Goal: Communication & Community: Answer question/provide support

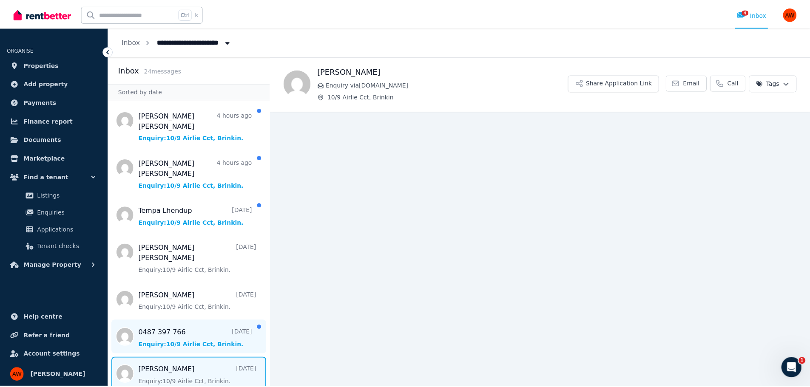
scroll to position [255, 0]
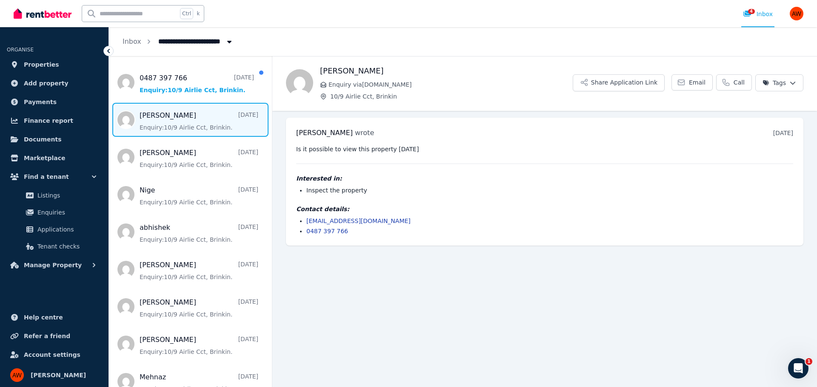
click at [185, 103] on span "Message list" at bounding box center [190, 120] width 163 height 34
click at [56, 223] on link "Applications" at bounding box center [54, 229] width 88 height 17
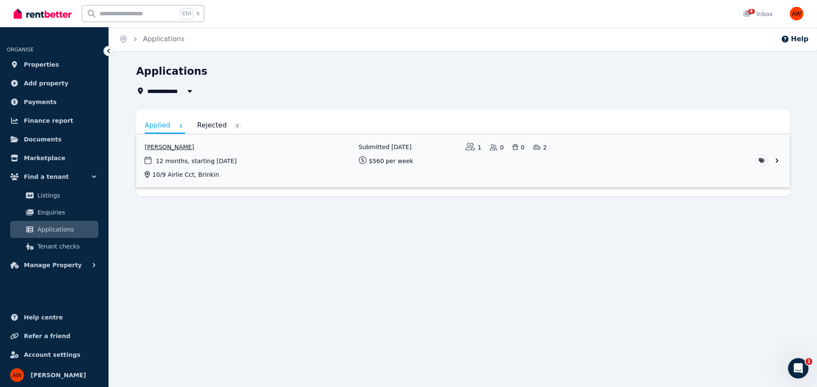
click at [254, 165] on link "View application: Jince Mathew" at bounding box center [462, 160] width 653 height 53
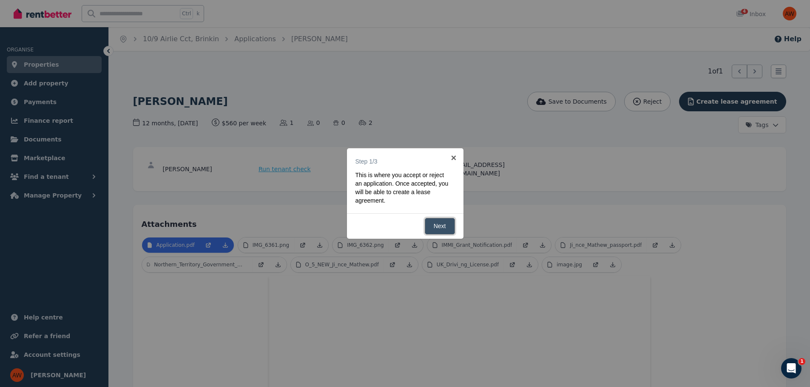
click at [447, 229] on link "Next" at bounding box center [440, 226] width 30 height 17
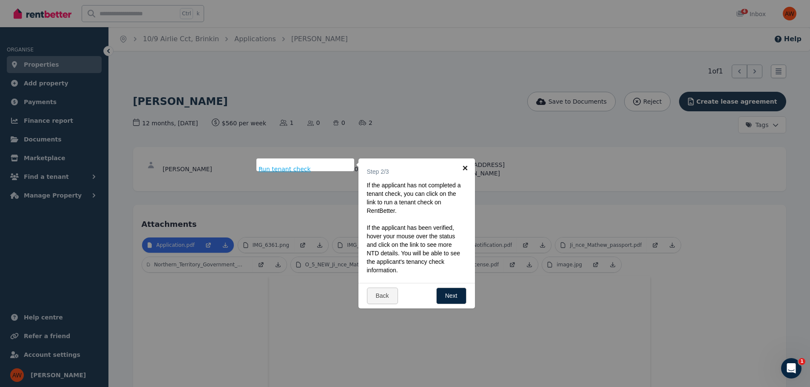
click at [465, 166] on link "×" at bounding box center [465, 168] width 19 height 19
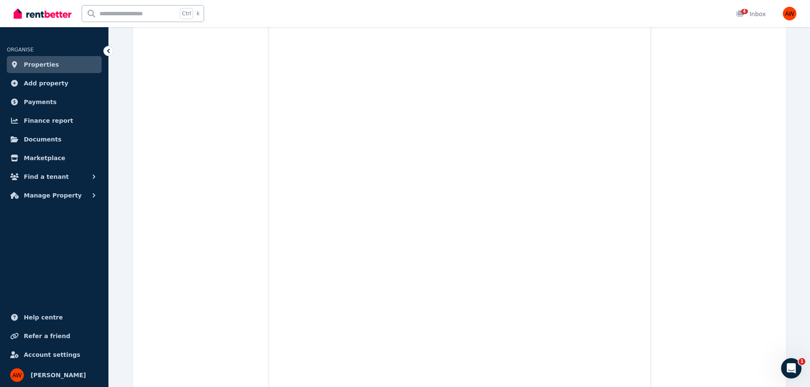
scroll to position [4088, 0]
click at [57, 142] on link "Documents" at bounding box center [54, 139] width 95 height 17
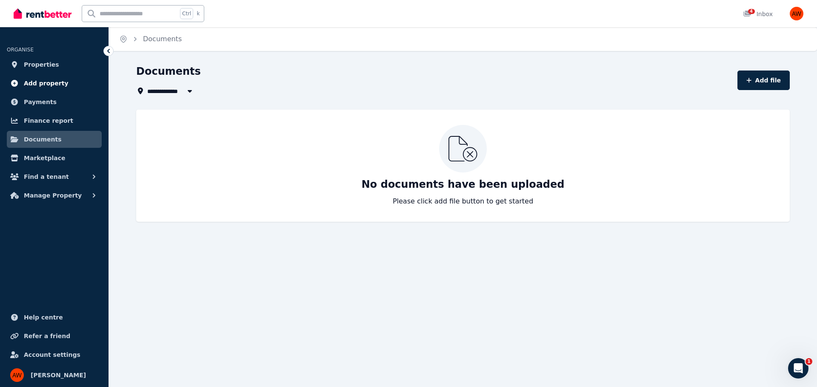
click at [74, 84] on link "Add property" at bounding box center [54, 83] width 95 height 17
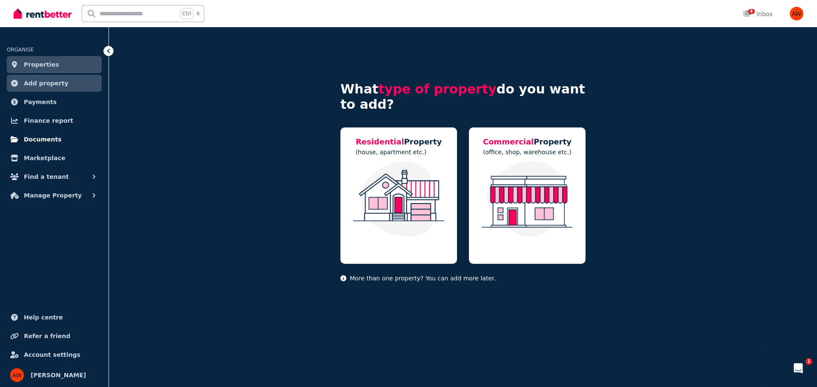
click at [55, 140] on link "Documents" at bounding box center [54, 139] width 95 height 17
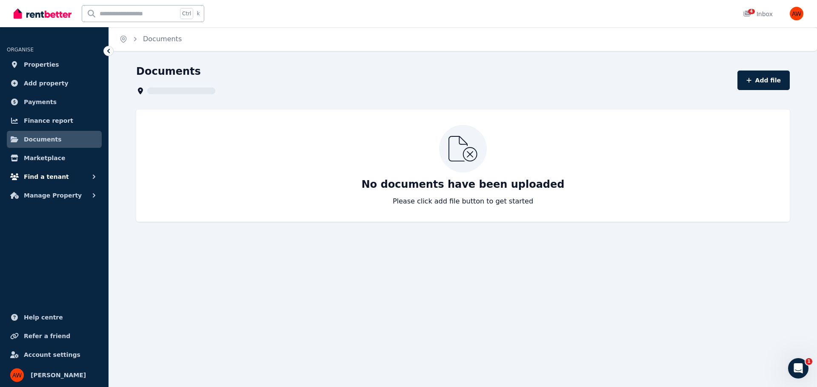
click at [57, 175] on span "Find a tenant" at bounding box center [46, 177] width 45 height 10
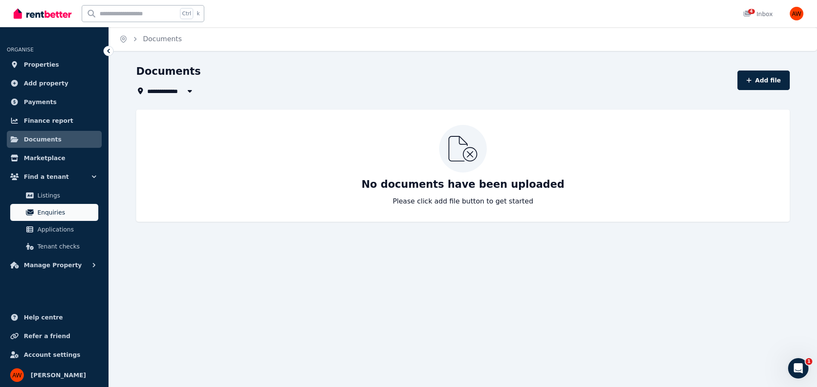
click at [56, 212] on span "Enquiries" at bounding box center [65, 213] width 57 height 10
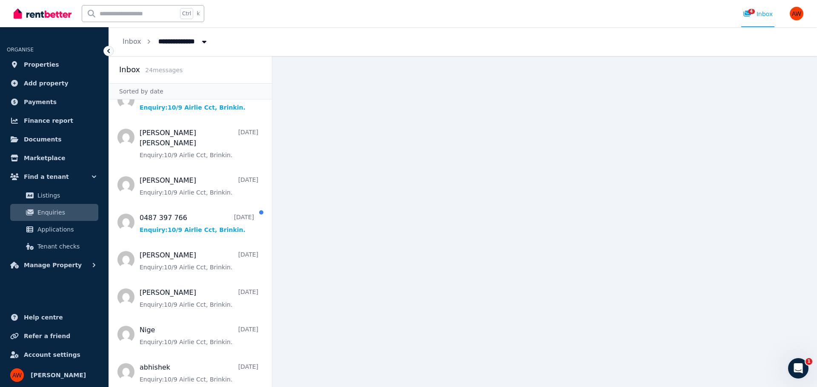
scroll to position [128, 0]
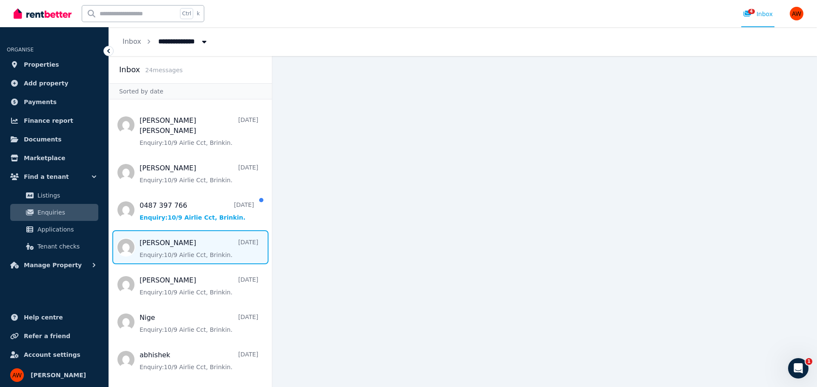
click at [189, 231] on span "Message list" at bounding box center [190, 248] width 163 height 34
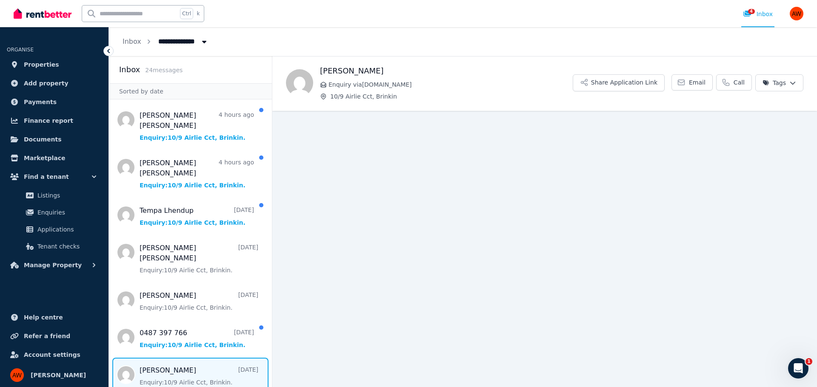
click at [374, 85] on span "Enquiry via [DOMAIN_NAME]" at bounding box center [450, 84] width 244 height 9
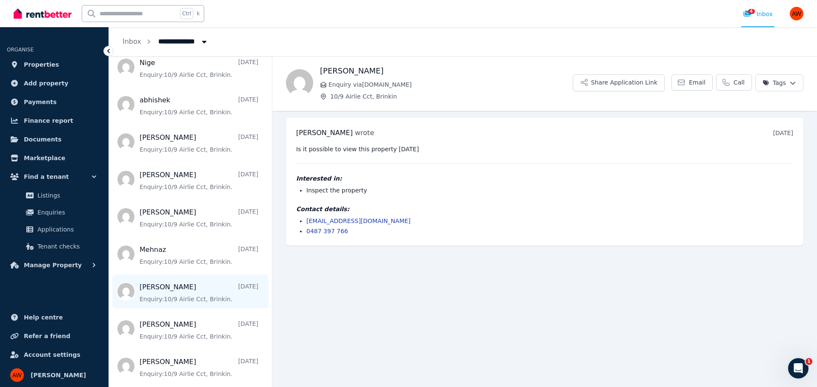
scroll to position [510, 0]
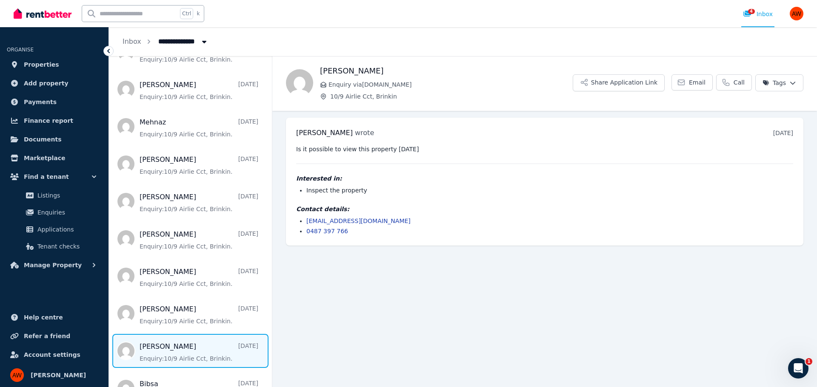
click at [179, 334] on span "Message list" at bounding box center [190, 351] width 163 height 34
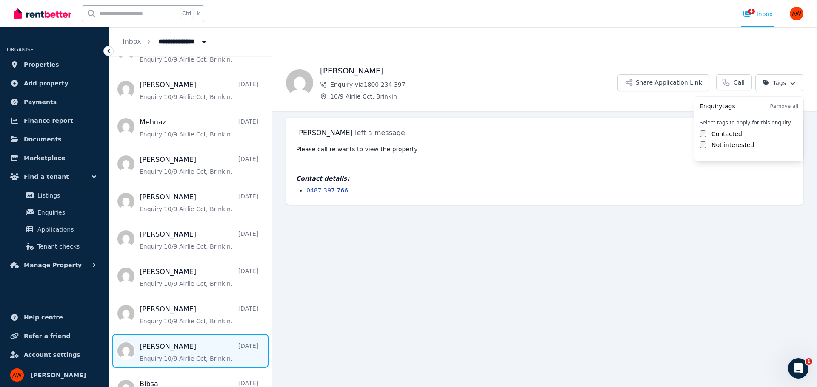
click at [792, 83] on html "**********" at bounding box center [408, 193] width 817 height 387
click at [529, 76] on html "**********" at bounding box center [408, 193] width 817 height 387
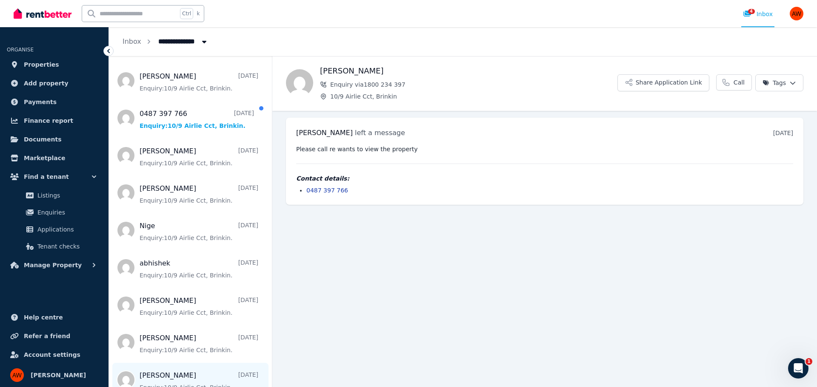
scroll to position [128, 0]
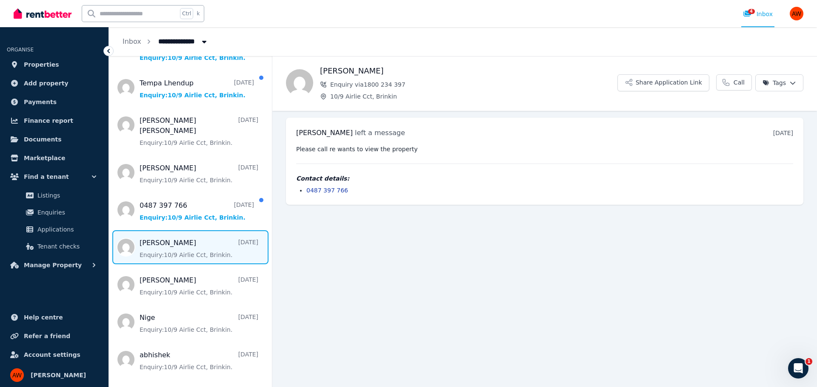
click at [203, 231] on span "Message list" at bounding box center [190, 248] width 163 height 34
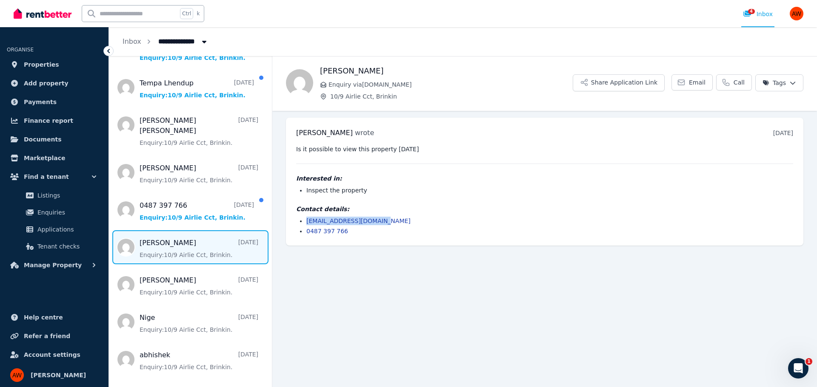
drag, startPoint x: 448, startPoint y: 222, endPoint x: 302, endPoint y: 217, distance: 146.4
click at [302, 217] on ul "[EMAIL_ADDRESS][DOMAIN_NAME] 0487 397 766" at bounding box center [544, 226] width 497 height 19
copy link "[EMAIL_ADDRESS][DOMAIN_NAME]"
drag, startPoint x: 352, startPoint y: 237, endPoint x: 307, endPoint y: 235, distance: 45.5
click at [307, 235] on div "[PERSON_NAME] wrote [DATE] 11:11 am [DATE][DATE] Is it possible to view this pr…" at bounding box center [544, 182] width 517 height 128
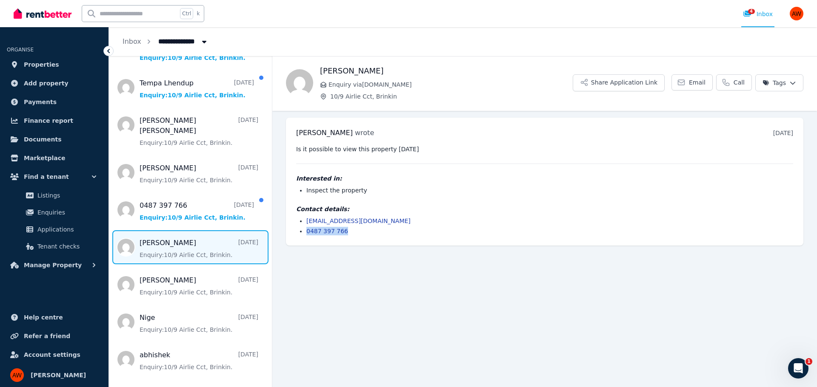
copy link "0487 397 766"
